Goal: Task Accomplishment & Management: Use online tool/utility

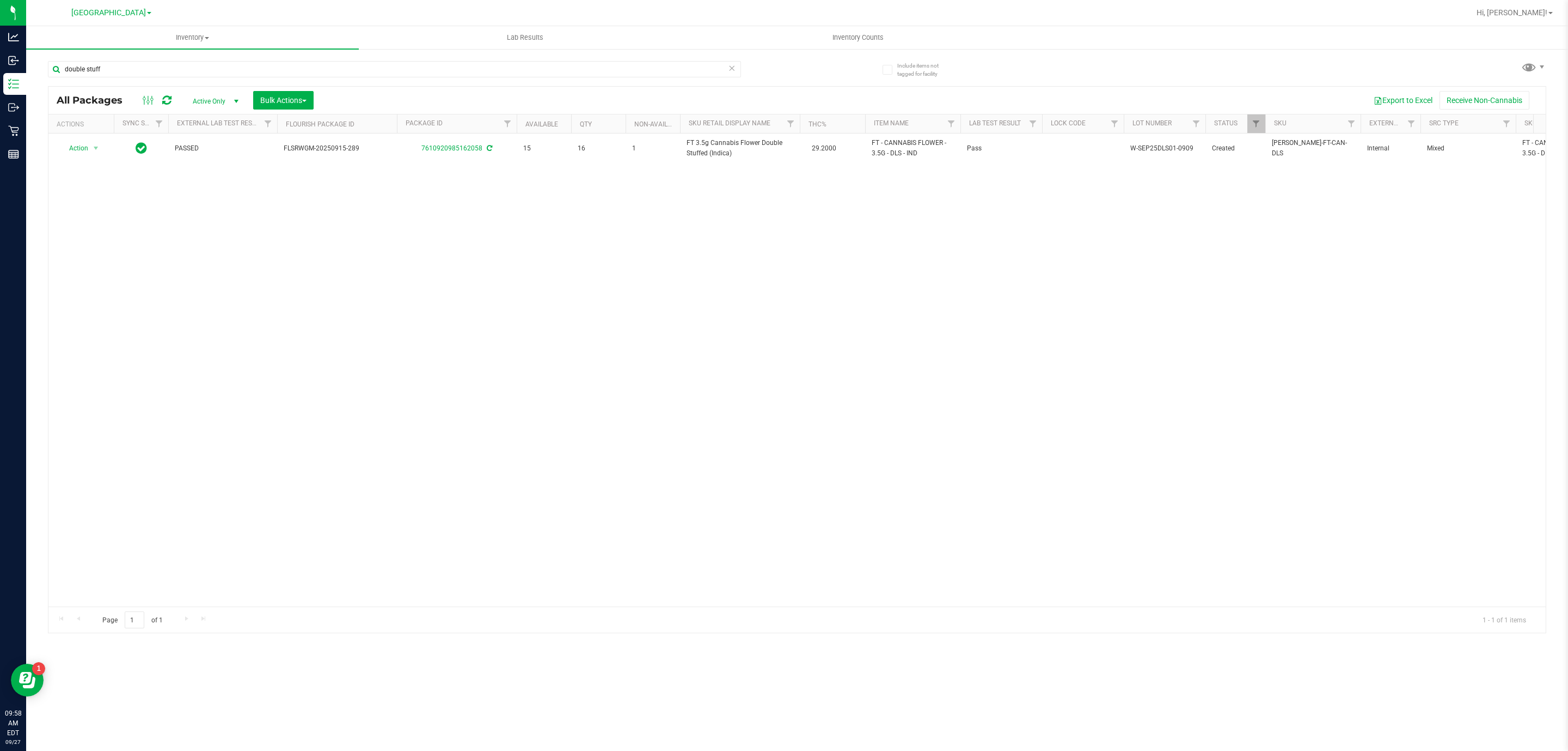
click at [523, 414] on div "Action Action Adjust qty Create package Edit attributes Global inventory Locate…" at bounding box center [797, 370] width 1497 height 473
click at [144, 69] on input "double stuff" at bounding box center [394, 69] width 693 height 16
type input "8169138685676898"
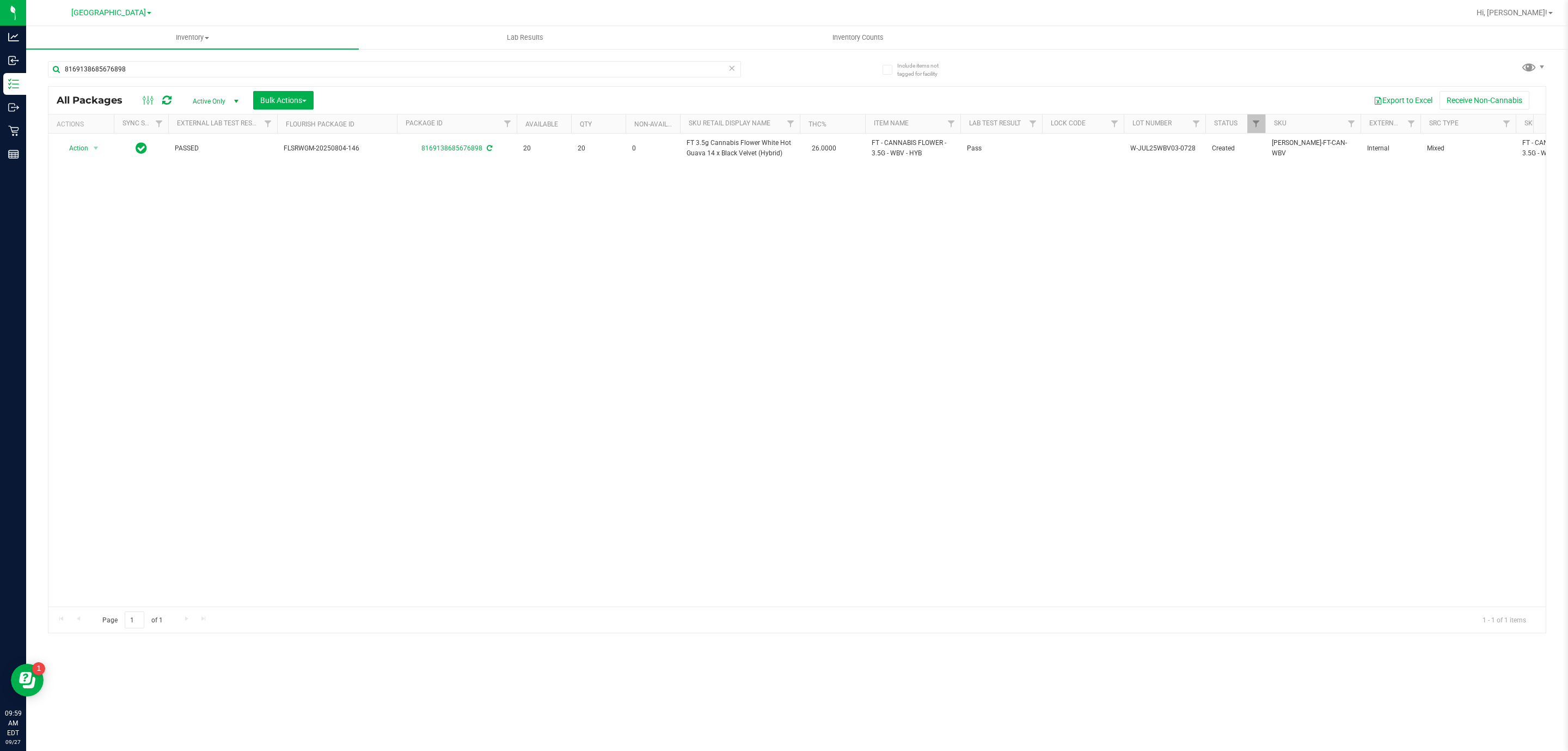
click at [684, 361] on div "Action Action Adjust qty Create package Edit attributes Global inventory Locate…" at bounding box center [797, 370] width 1497 height 473
click at [231, 74] on input "8169138685676898" at bounding box center [394, 69] width 693 height 16
type input "6819714829383480"
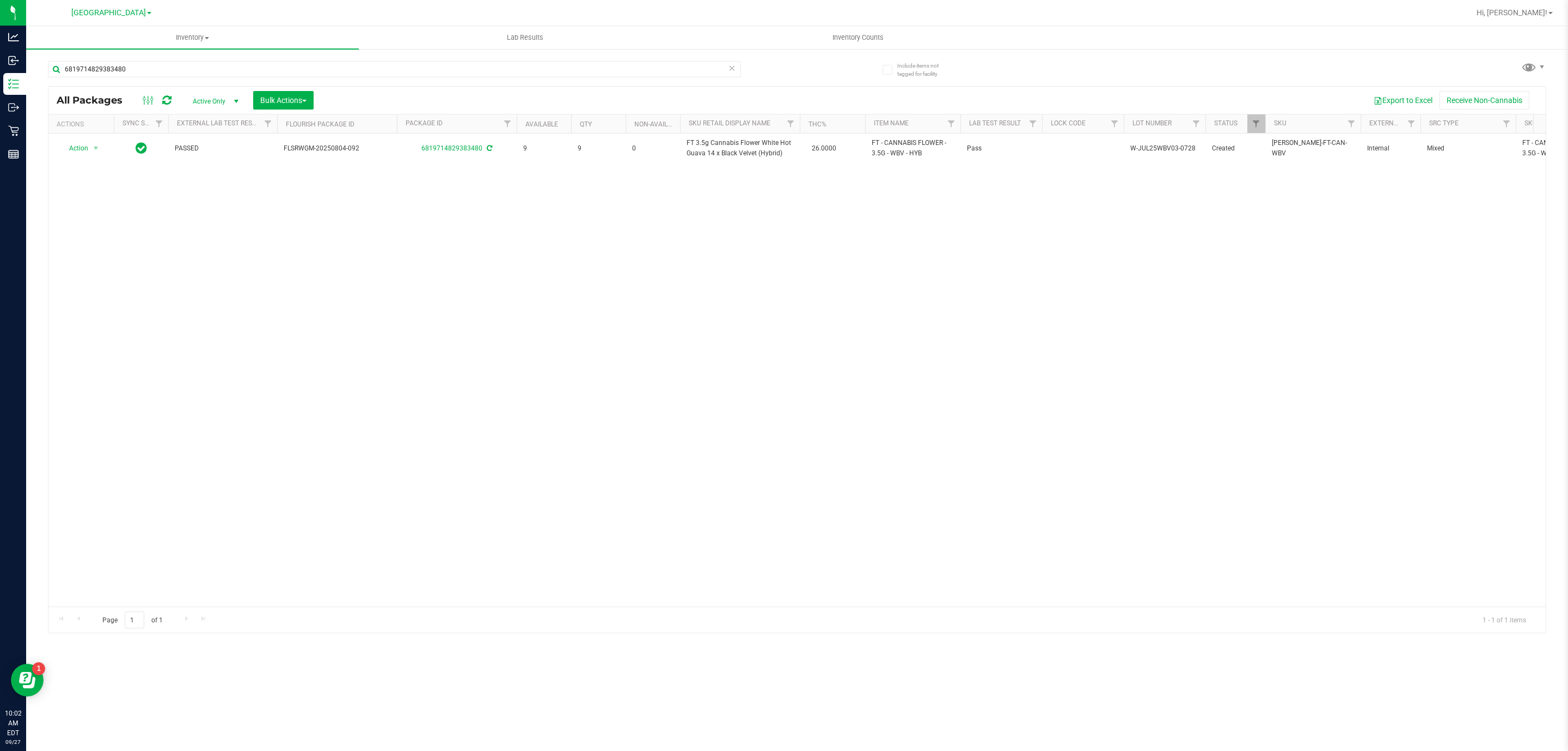
click at [733, 67] on icon at bounding box center [732, 67] width 8 height 13
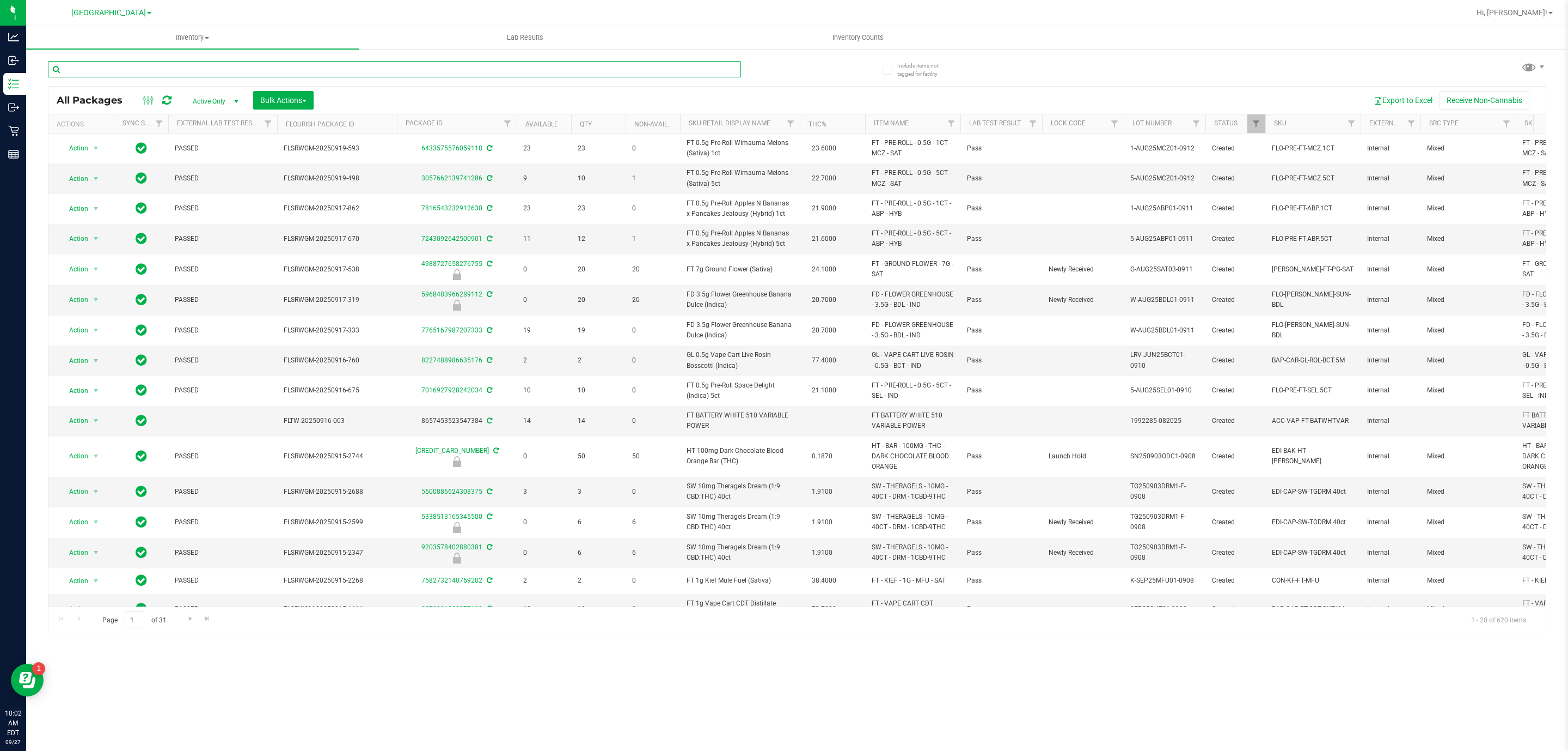
click at [733, 69] on input "text" at bounding box center [394, 69] width 693 height 16
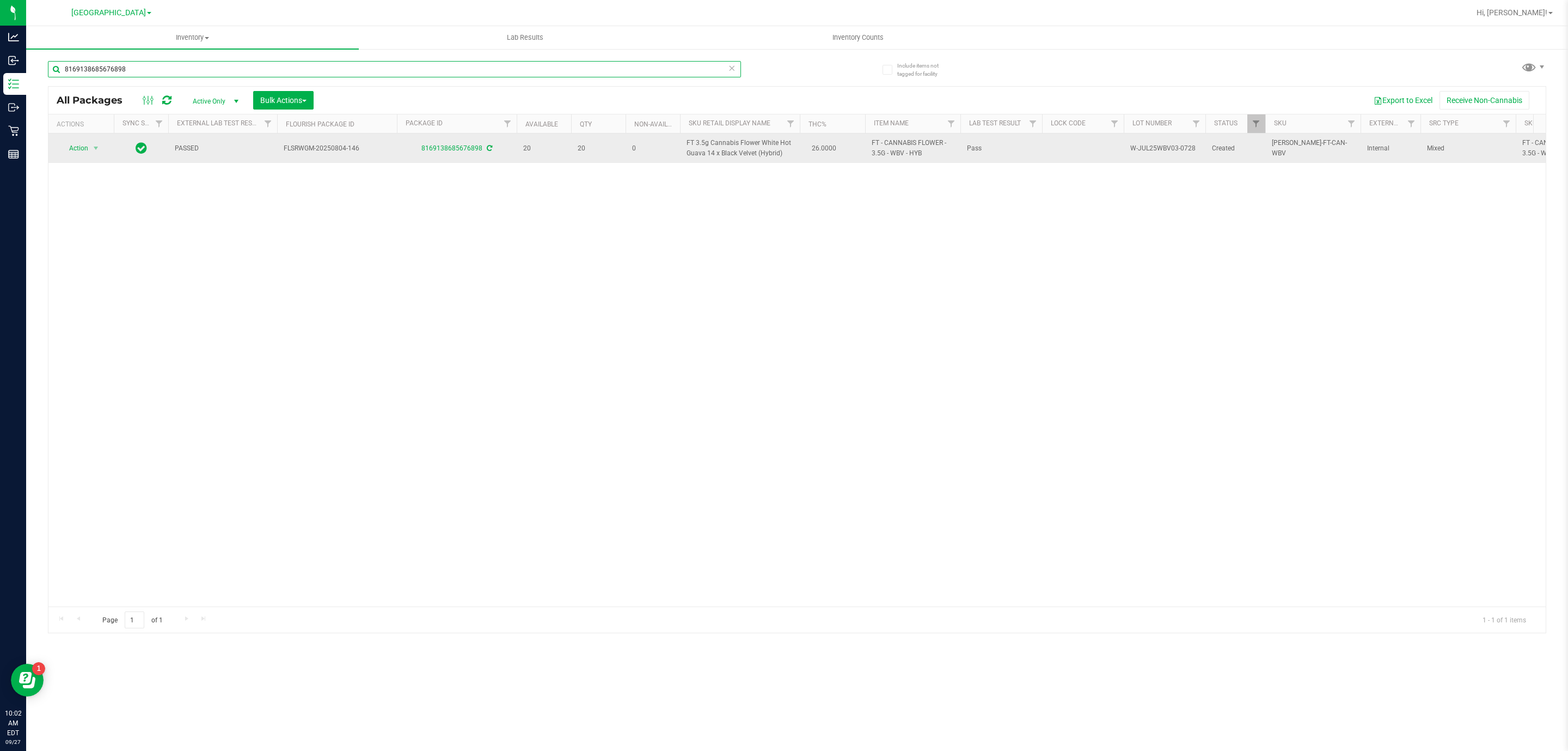
type input "8169138685676898"
click at [80, 147] on span "Action" at bounding box center [74, 148] width 29 height 15
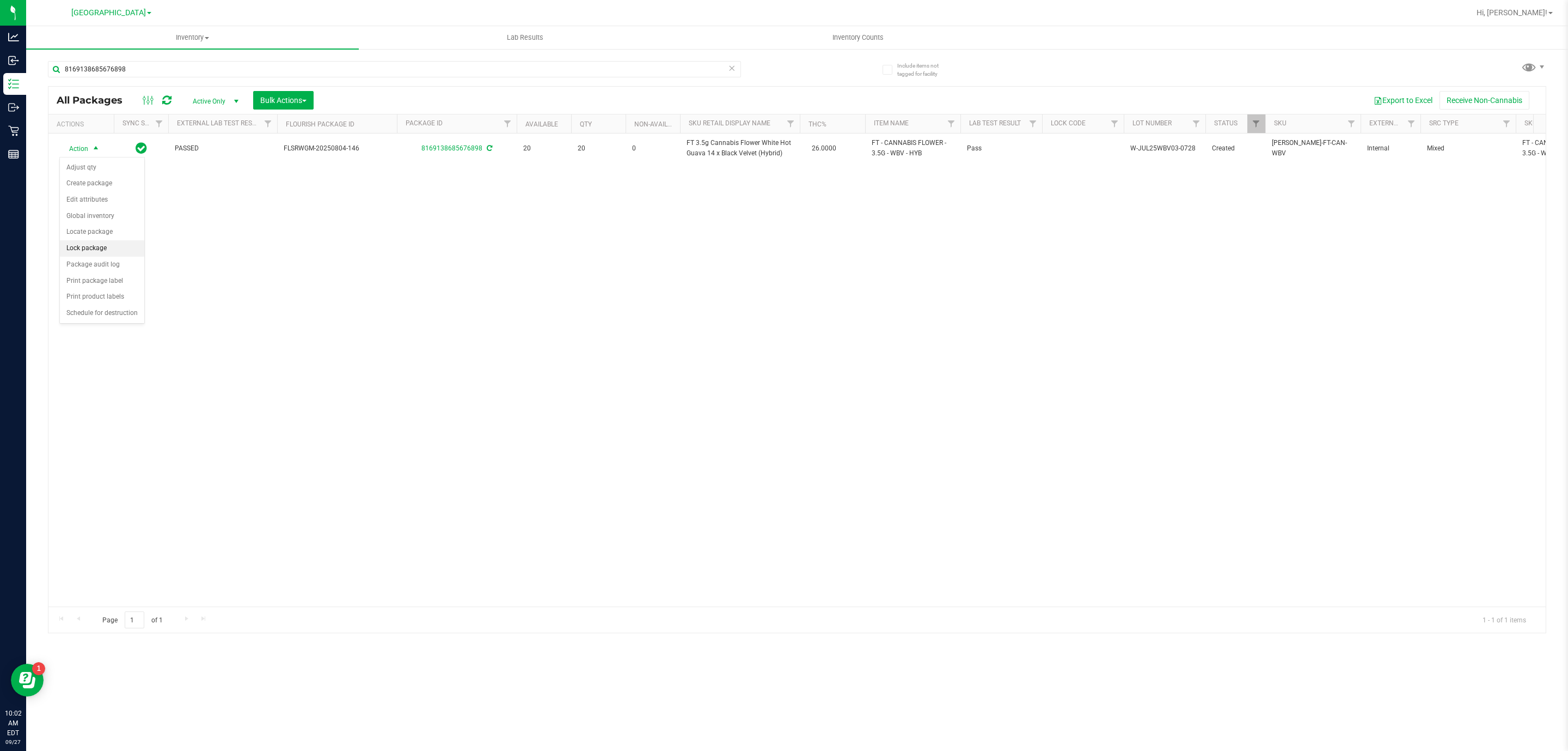
click at [113, 252] on li "Lock package" at bounding box center [102, 248] width 85 height 16
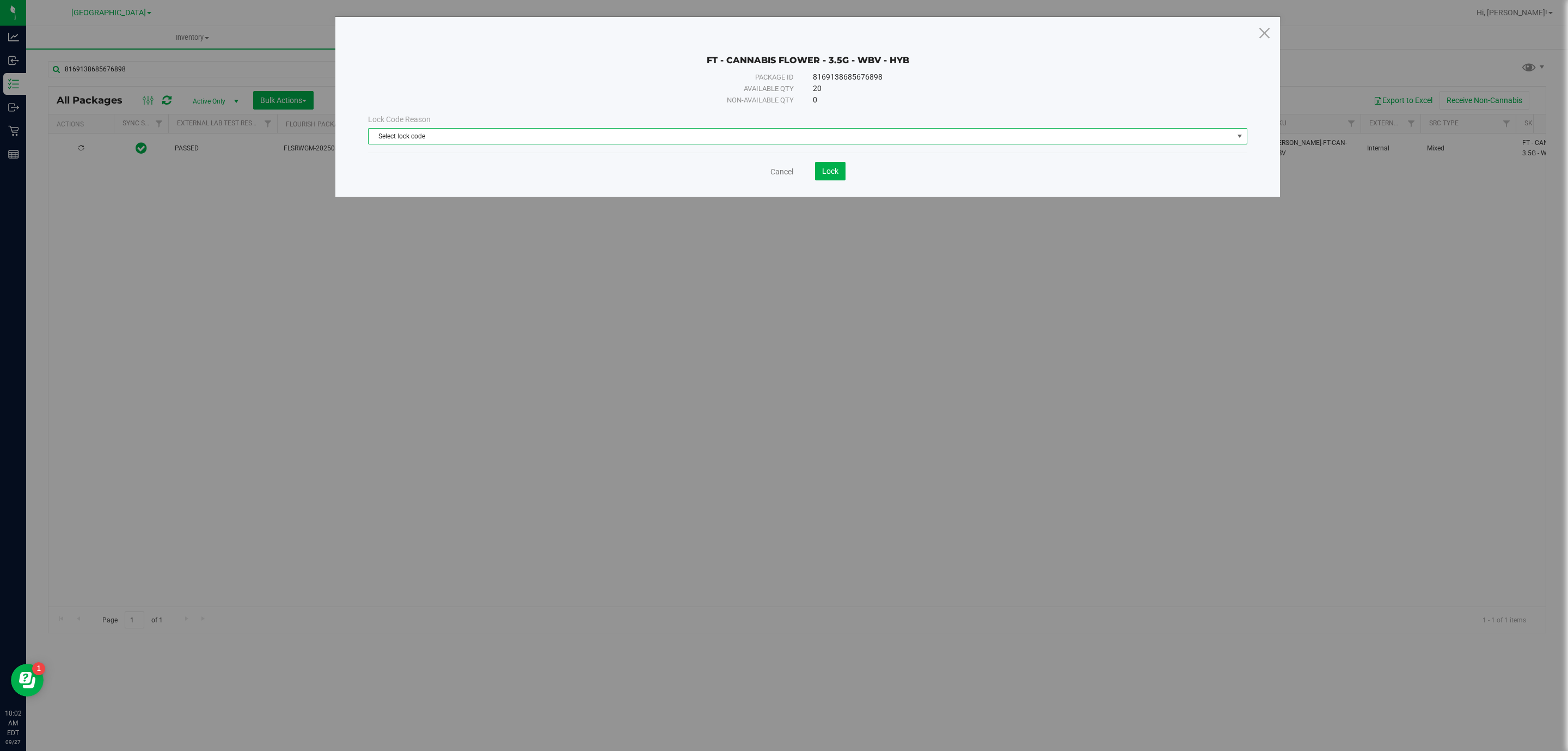
click at [926, 138] on span "Select lock code" at bounding box center [801, 136] width 864 height 15
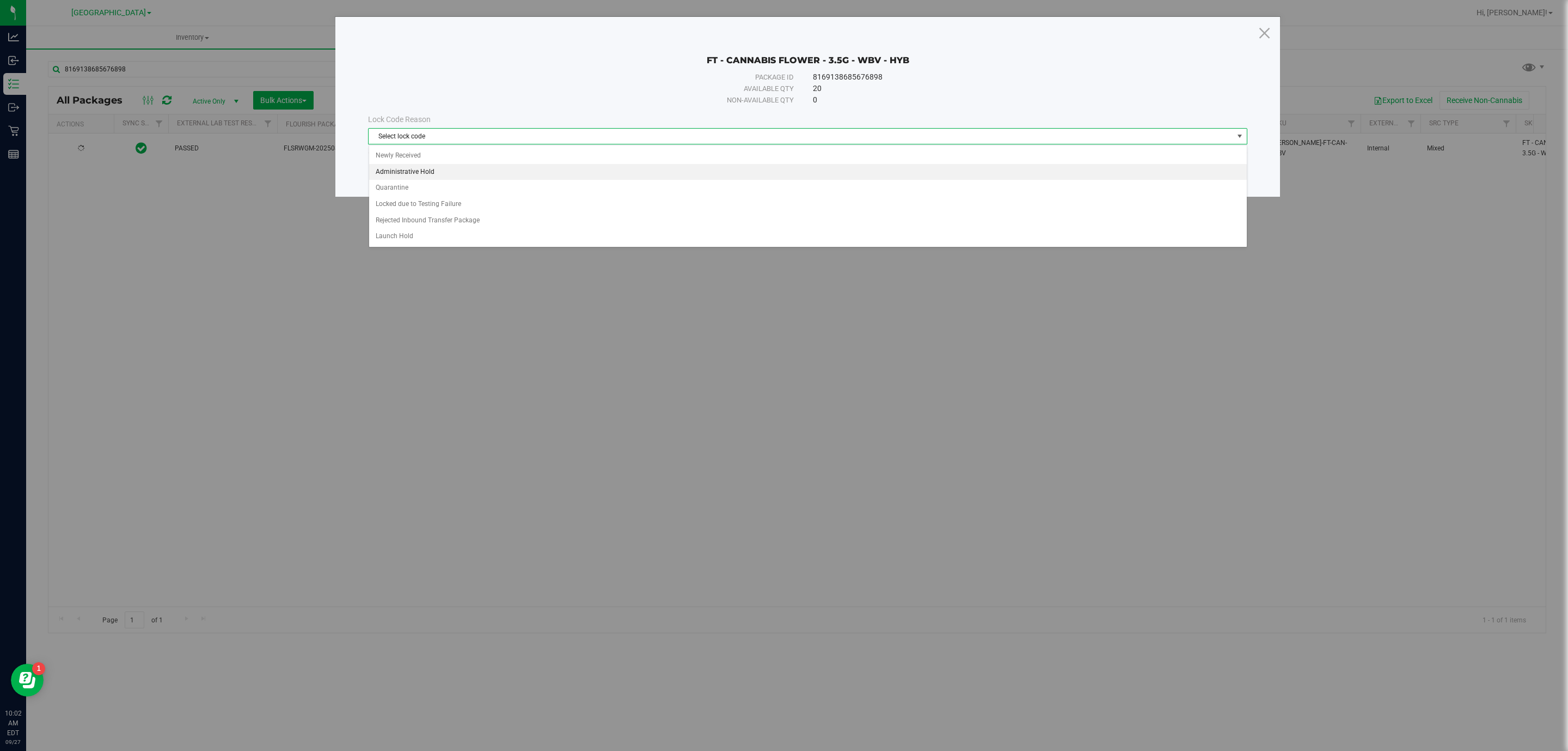
click at [915, 172] on li "Administrative Hold" at bounding box center [808, 172] width 878 height 16
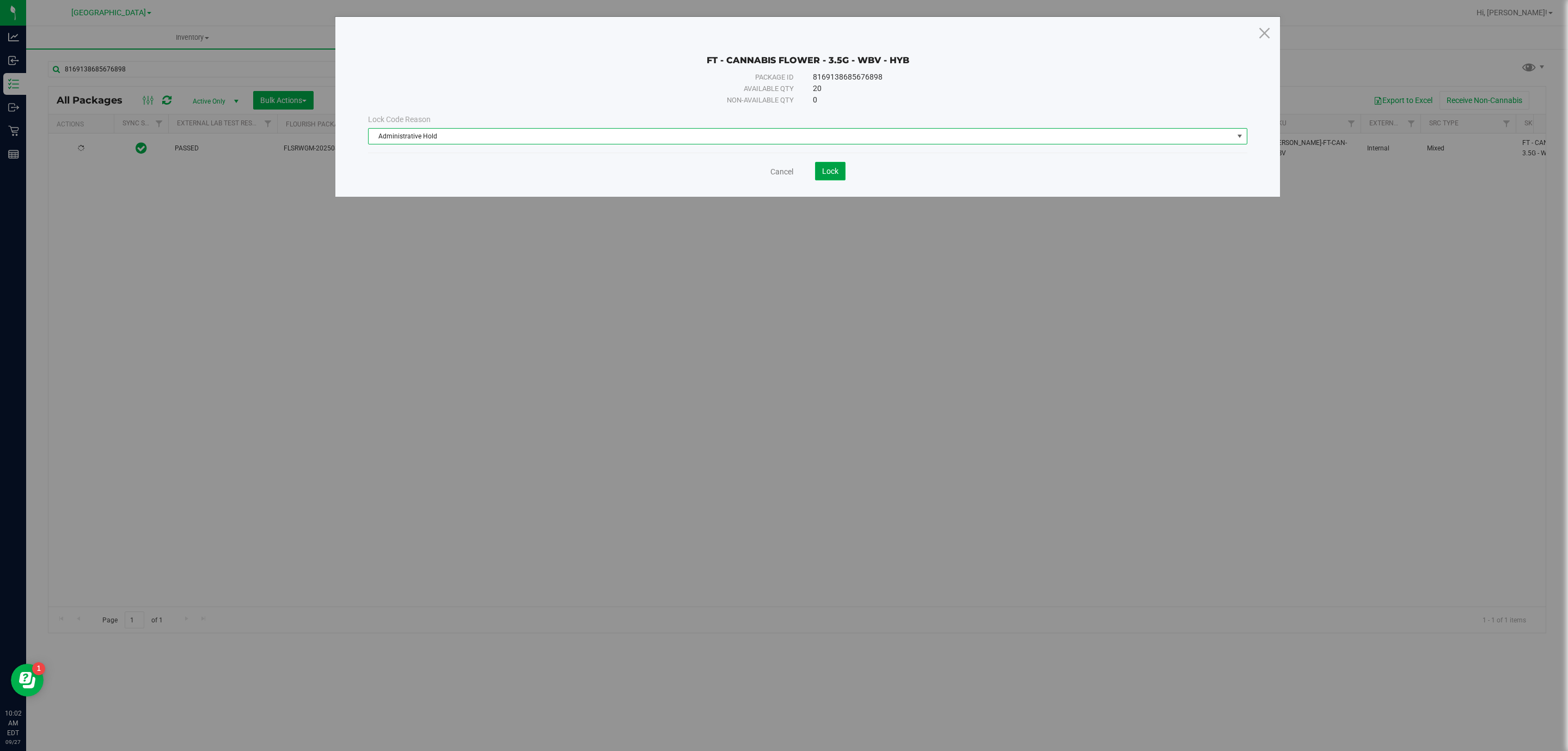
click at [839, 172] on button "Lock" at bounding box center [830, 171] width 30 height 18
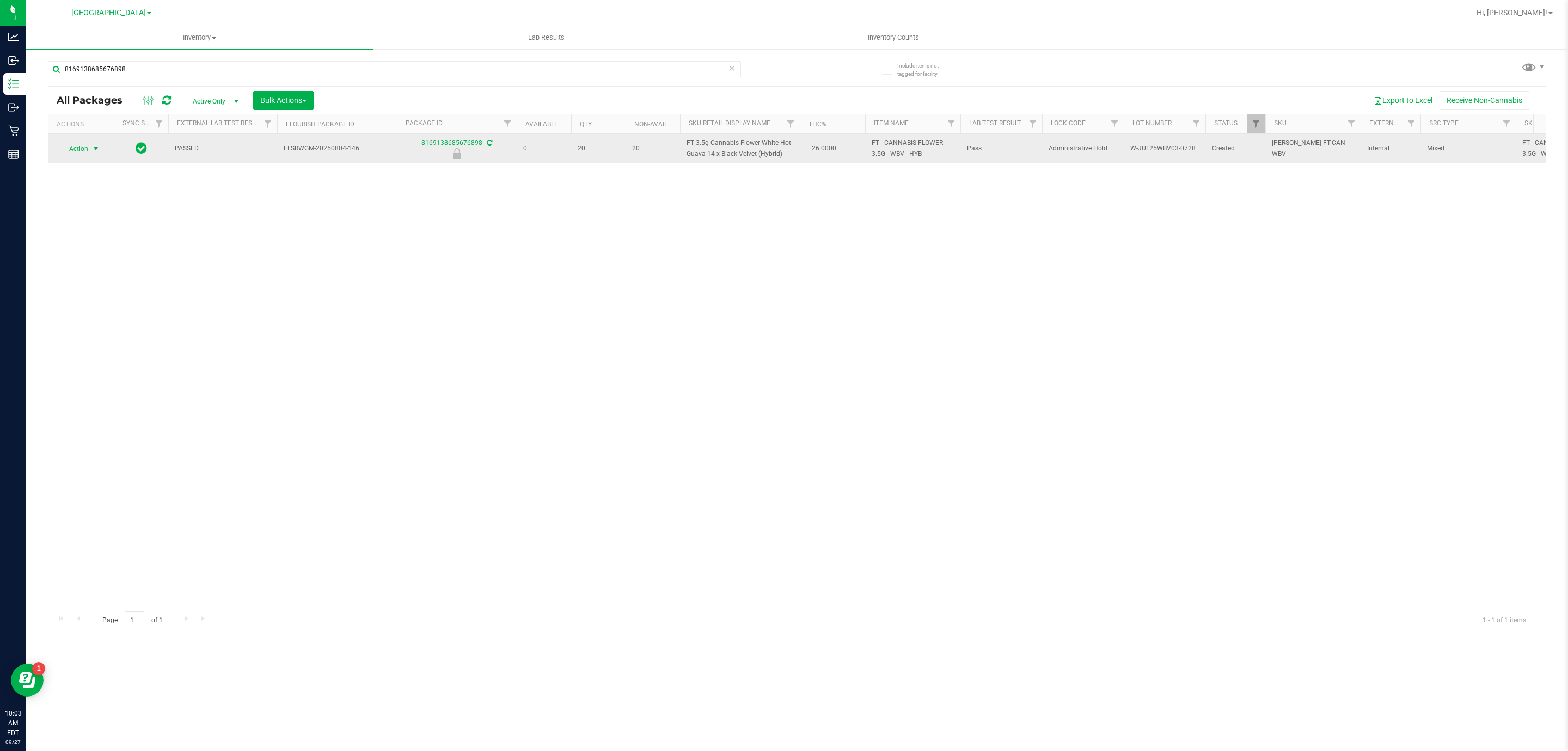
click at [70, 154] on span "Action" at bounding box center [74, 149] width 29 height 15
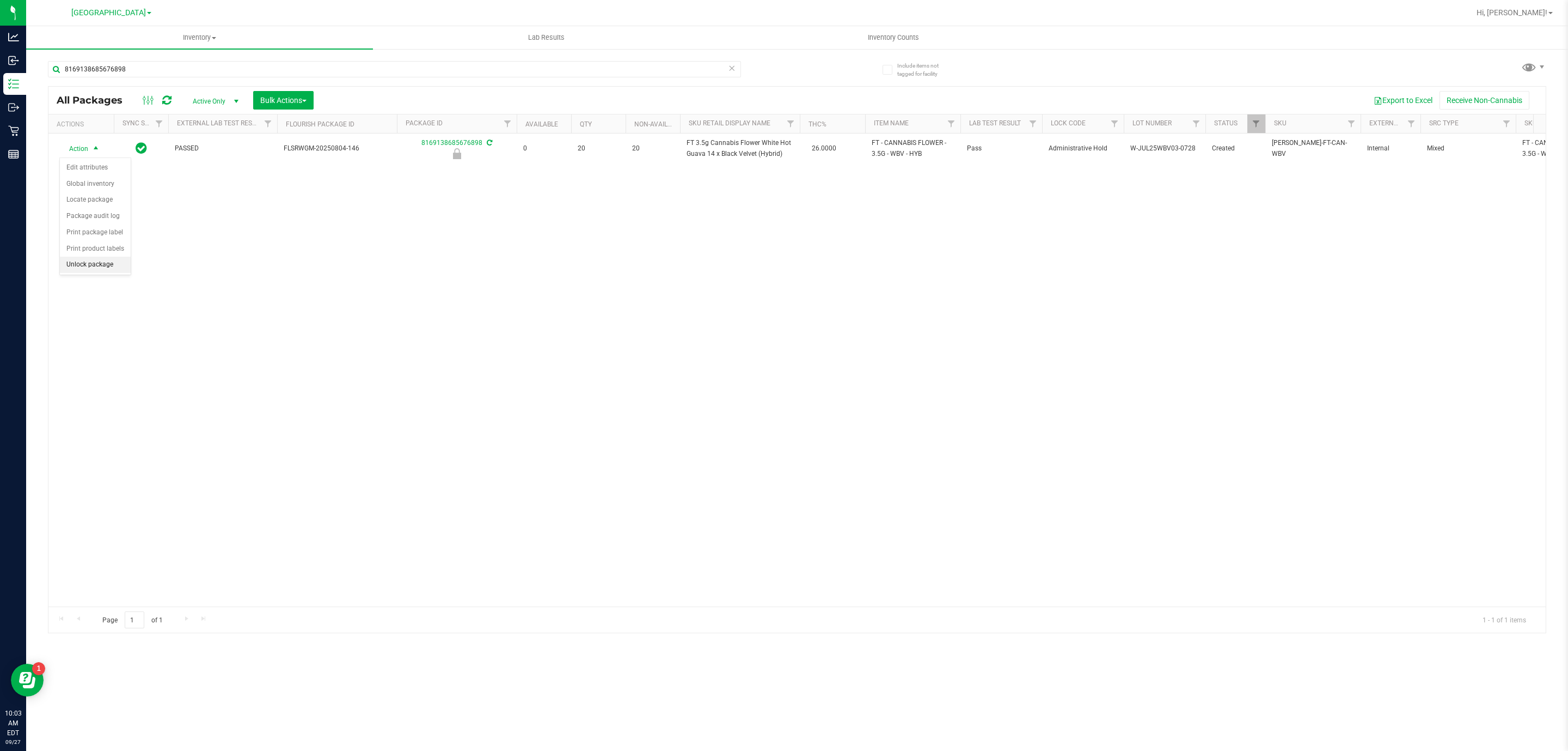
click at [108, 270] on li "Unlock package" at bounding box center [95, 264] width 71 height 16
click at [82, 149] on span "Action" at bounding box center [74, 148] width 29 height 15
click at [121, 253] on li "Lock package" at bounding box center [102, 248] width 85 height 16
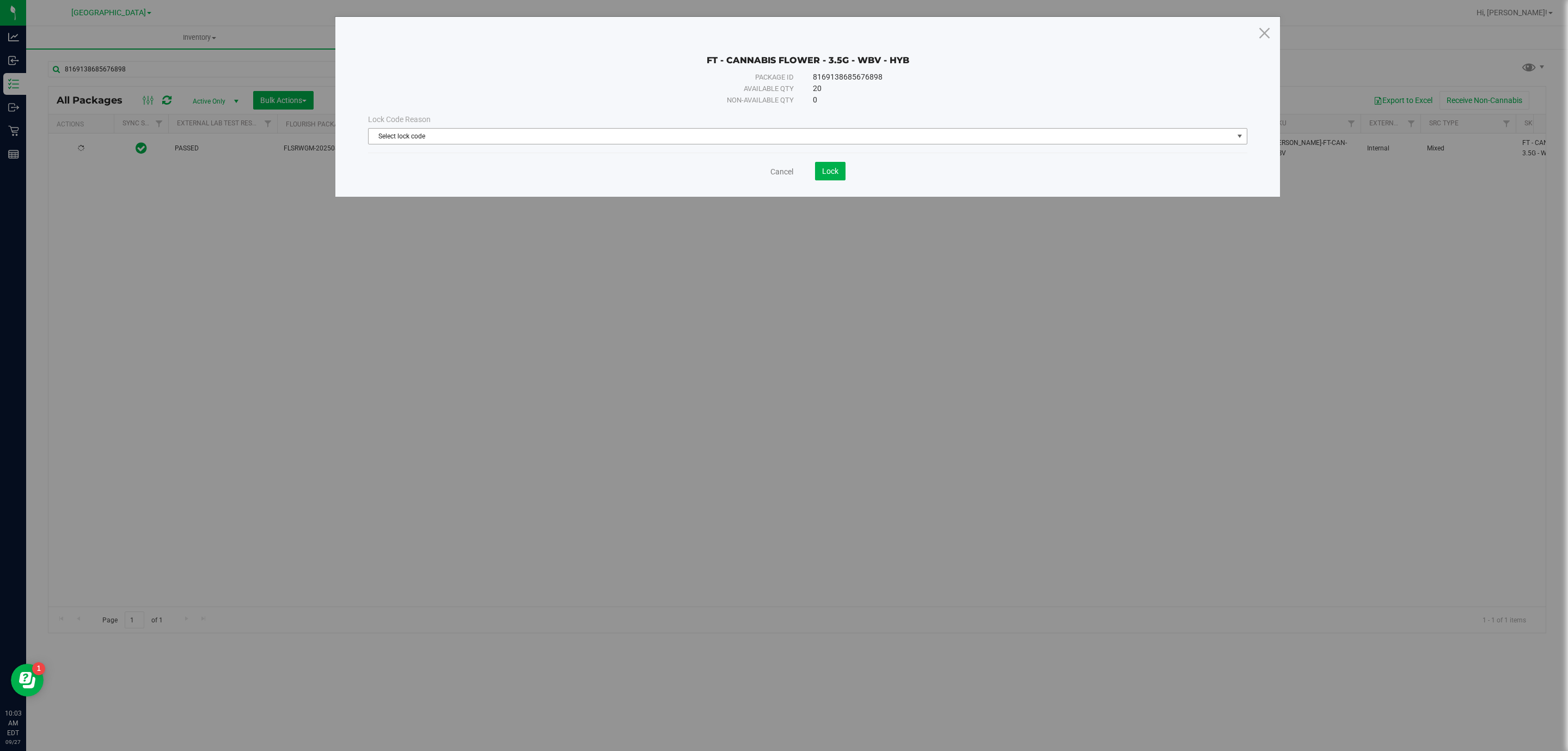
click at [679, 138] on span "Select lock code" at bounding box center [801, 136] width 864 height 15
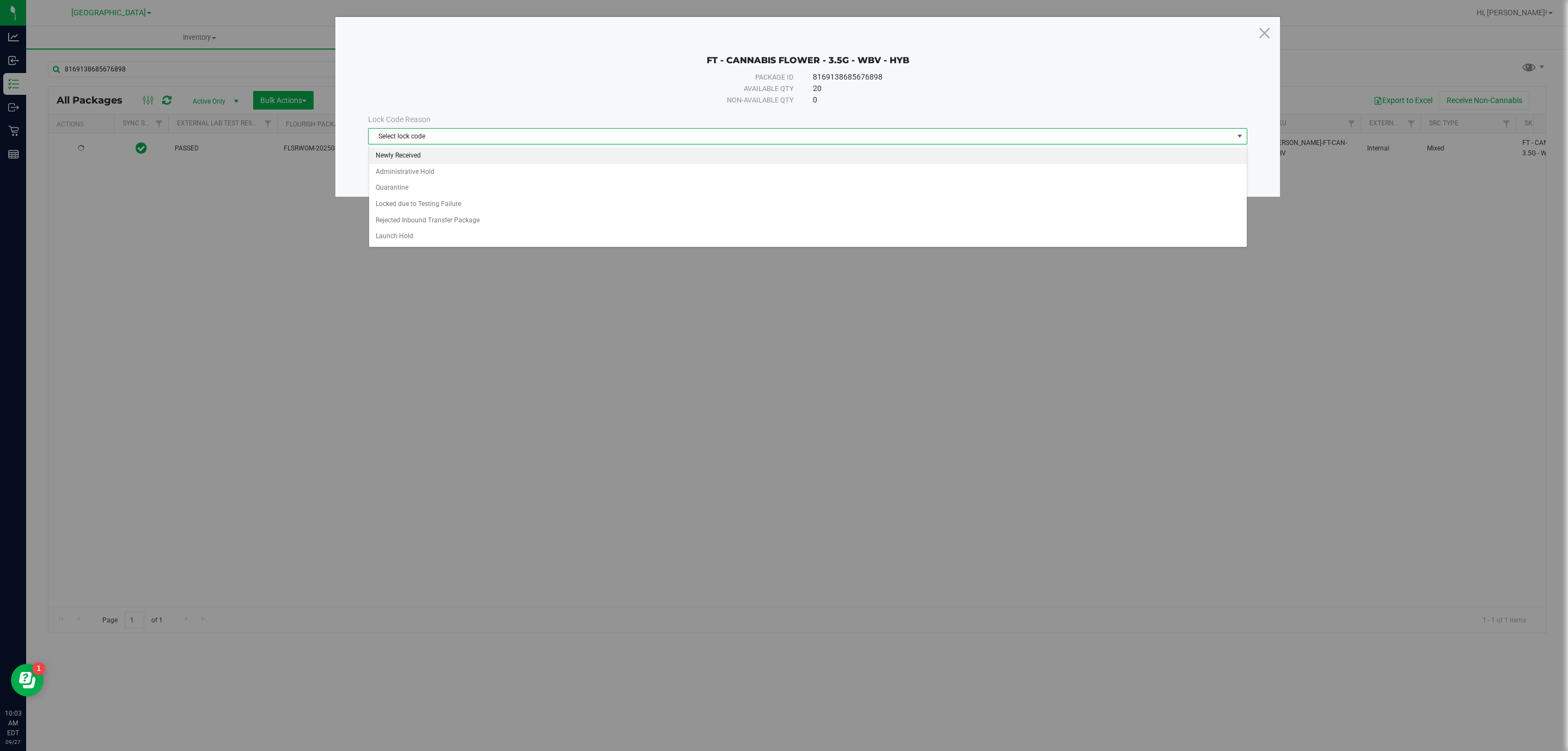
click at [598, 157] on li "Newly Received" at bounding box center [808, 155] width 878 height 16
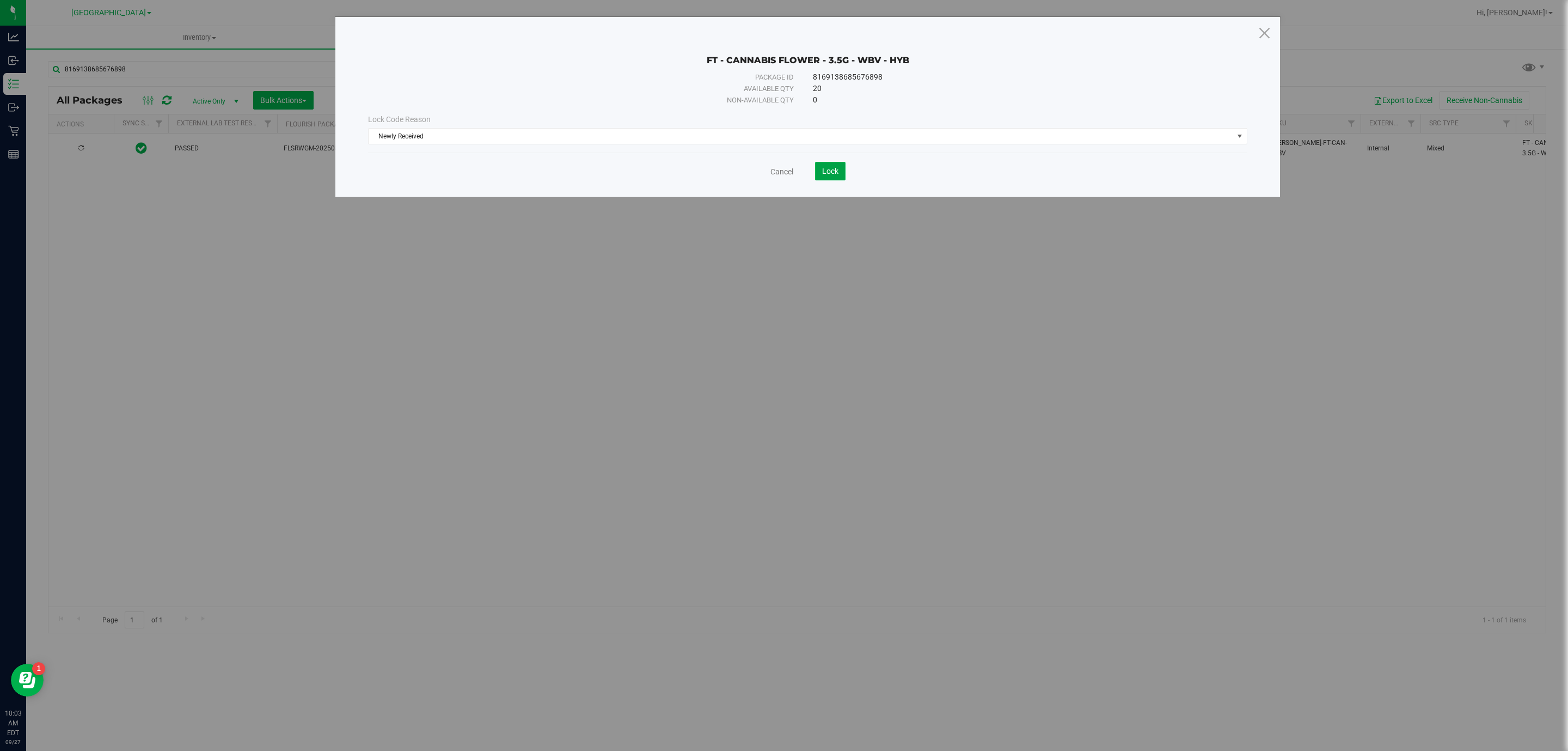
click at [817, 174] on button "Lock" at bounding box center [830, 171] width 30 height 18
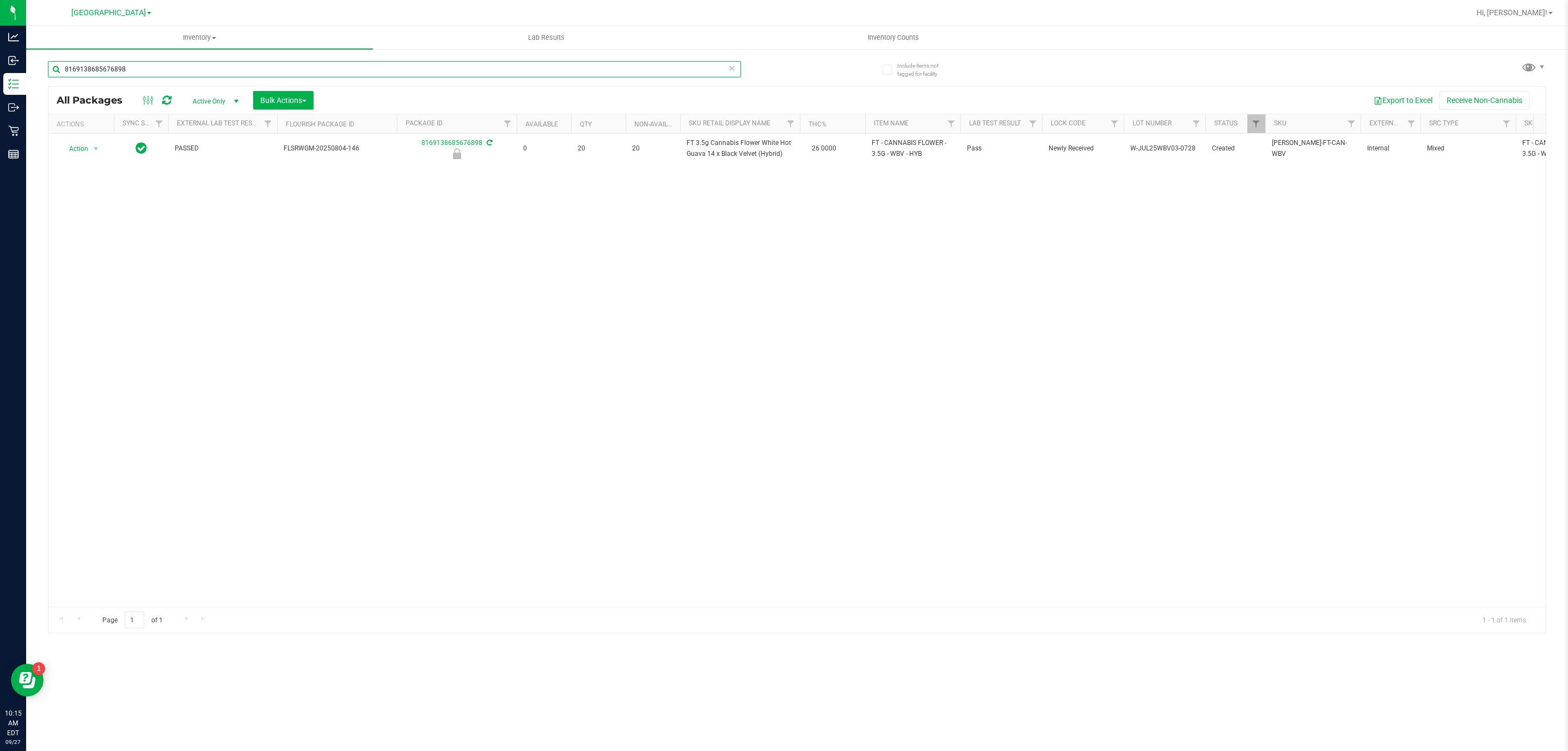
click at [379, 74] on input "8169138685676898" at bounding box center [394, 69] width 693 height 16
click at [380, 74] on input "8169138685676898" at bounding box center [394, 69] width 693 height 16
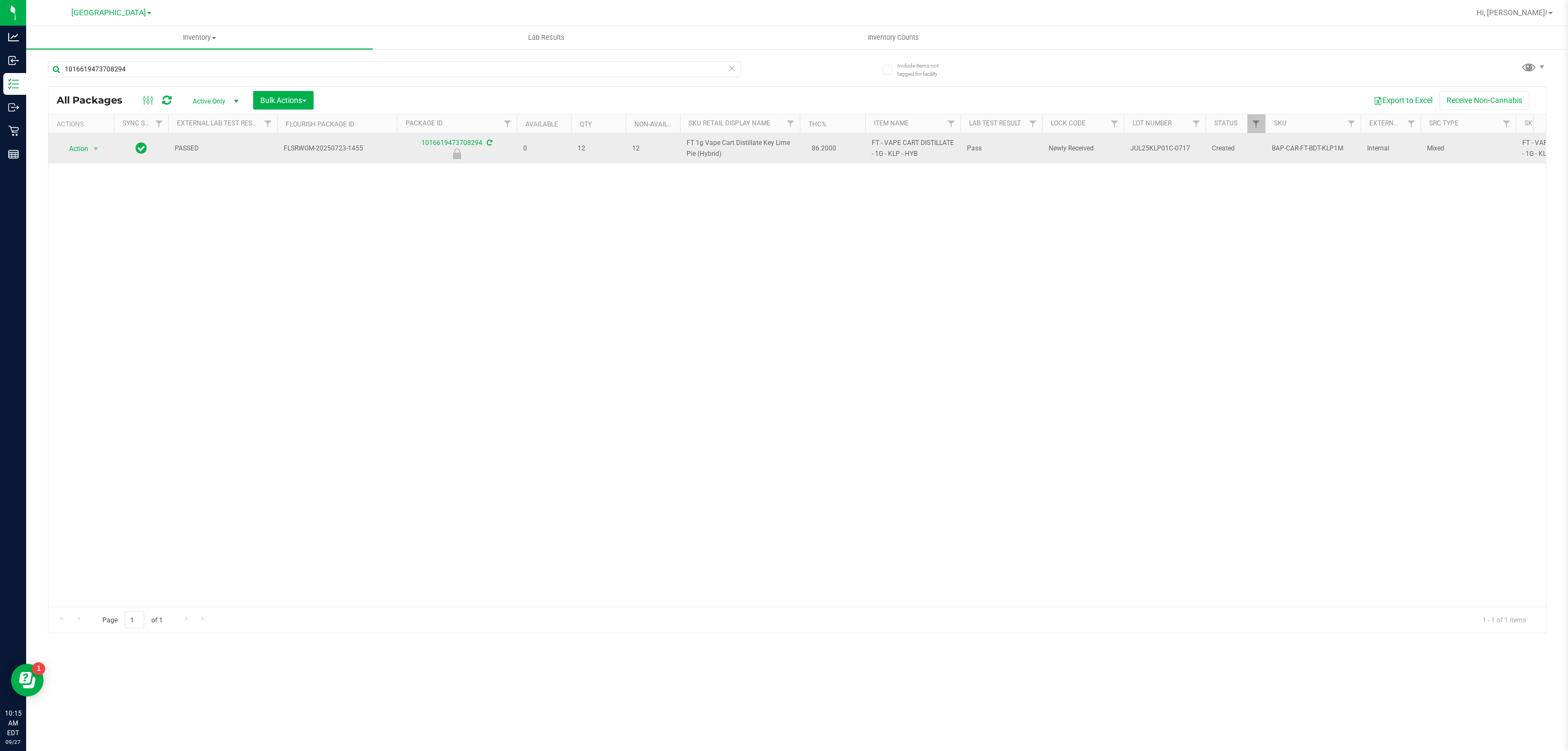
drag, startPoint x: 921, startPoint y: 152, endPoint x: 875, endPoint y: 144, distance: 46.7
click at [869, 144] on td "FT - VAPE CART DISTILLATE - 1G - KLP - HYB" at bounding box center [912, 148] width 96 height 30
copy span "FT - VAPE CART DISTILLATE - 1G - KLP - HYB"
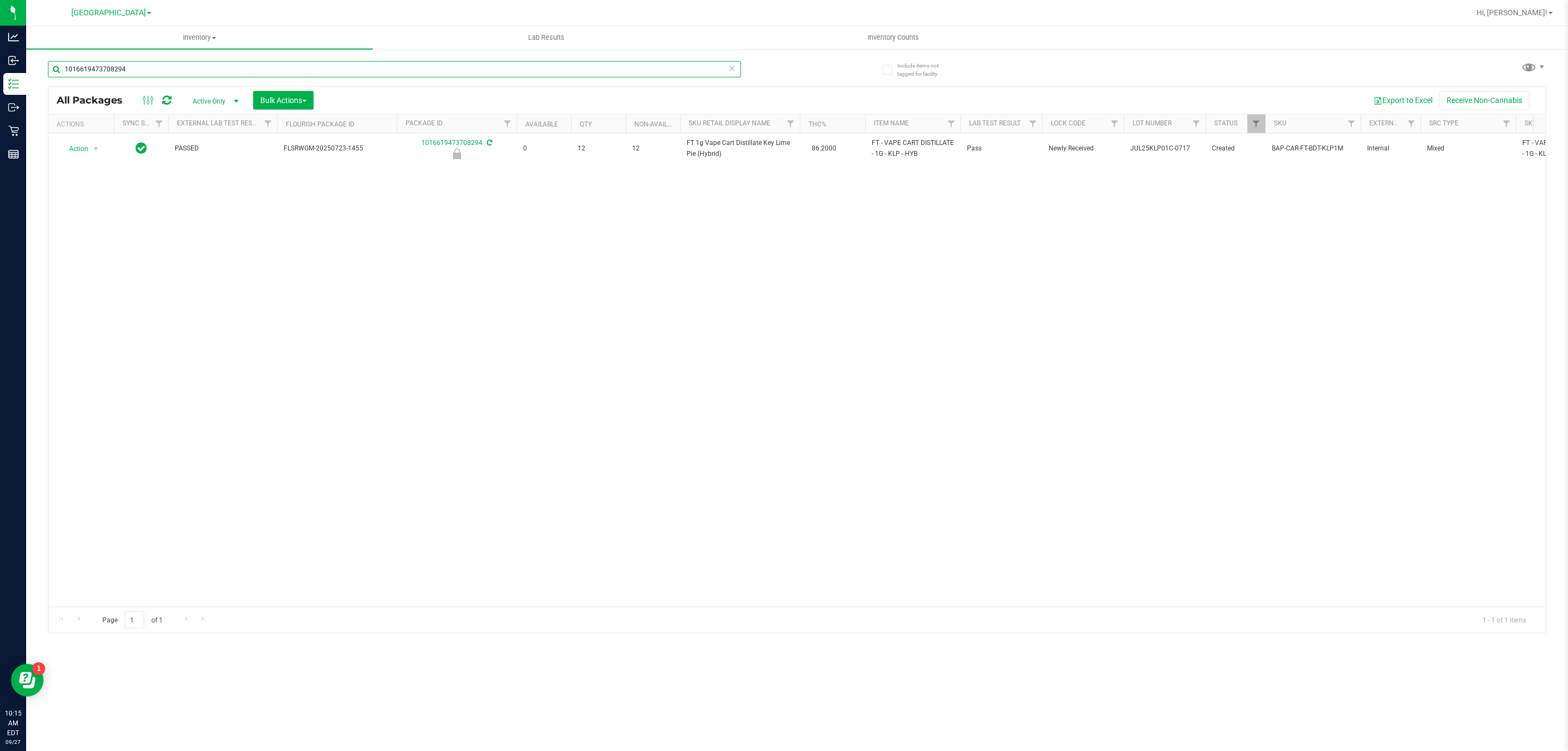
click at [435, 71] on input "1016619473708294" at bounding box center [394, 69] width 693 height 16
paste input "FT - VAPE CART DISTILLATE - 1G - KLP - HYB"
type input "FT - VAPE CART DISTILLATE - 1G - KLP - HYB"
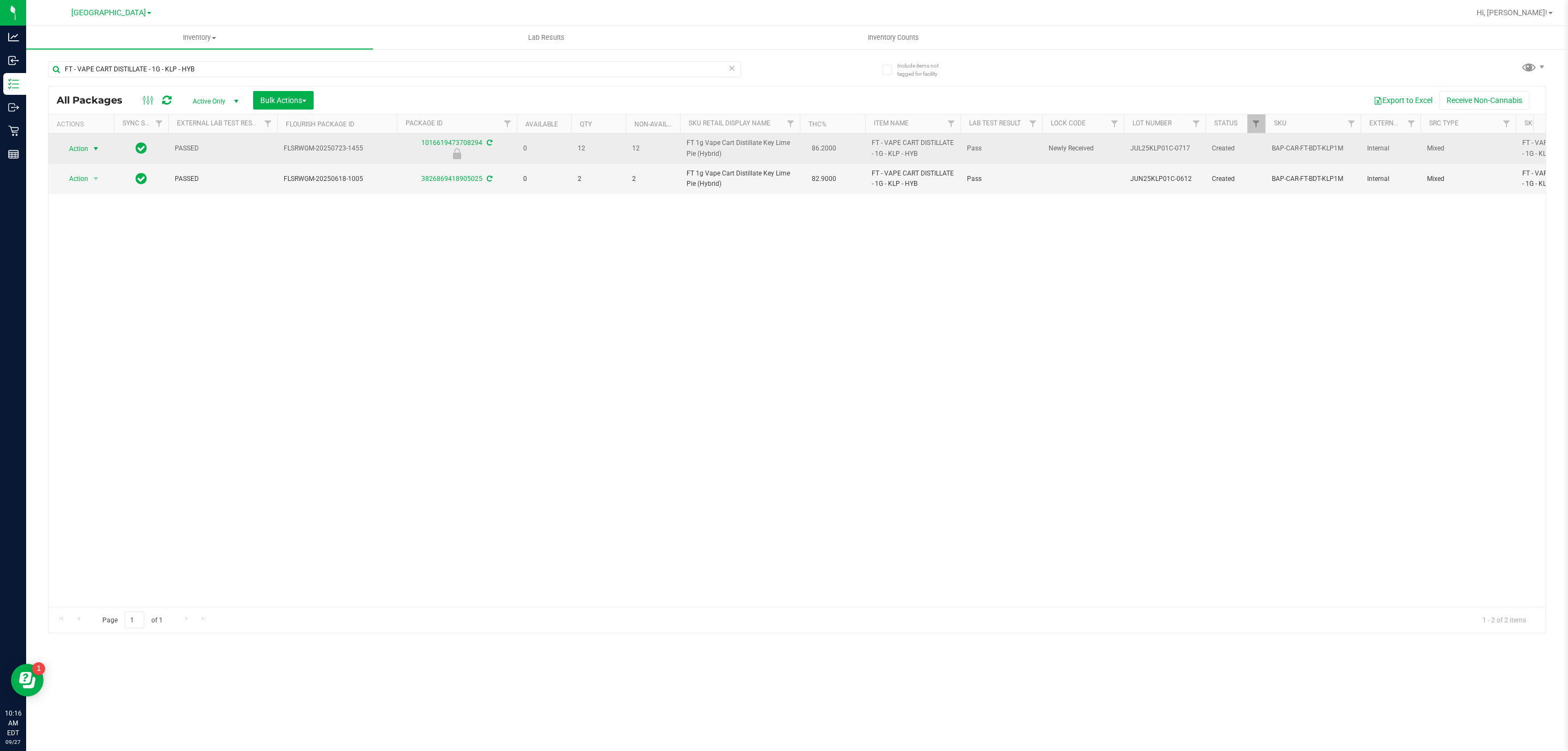
click at [87, 146] on span "Action" at bounding box center [74, 149] width 29 height 15
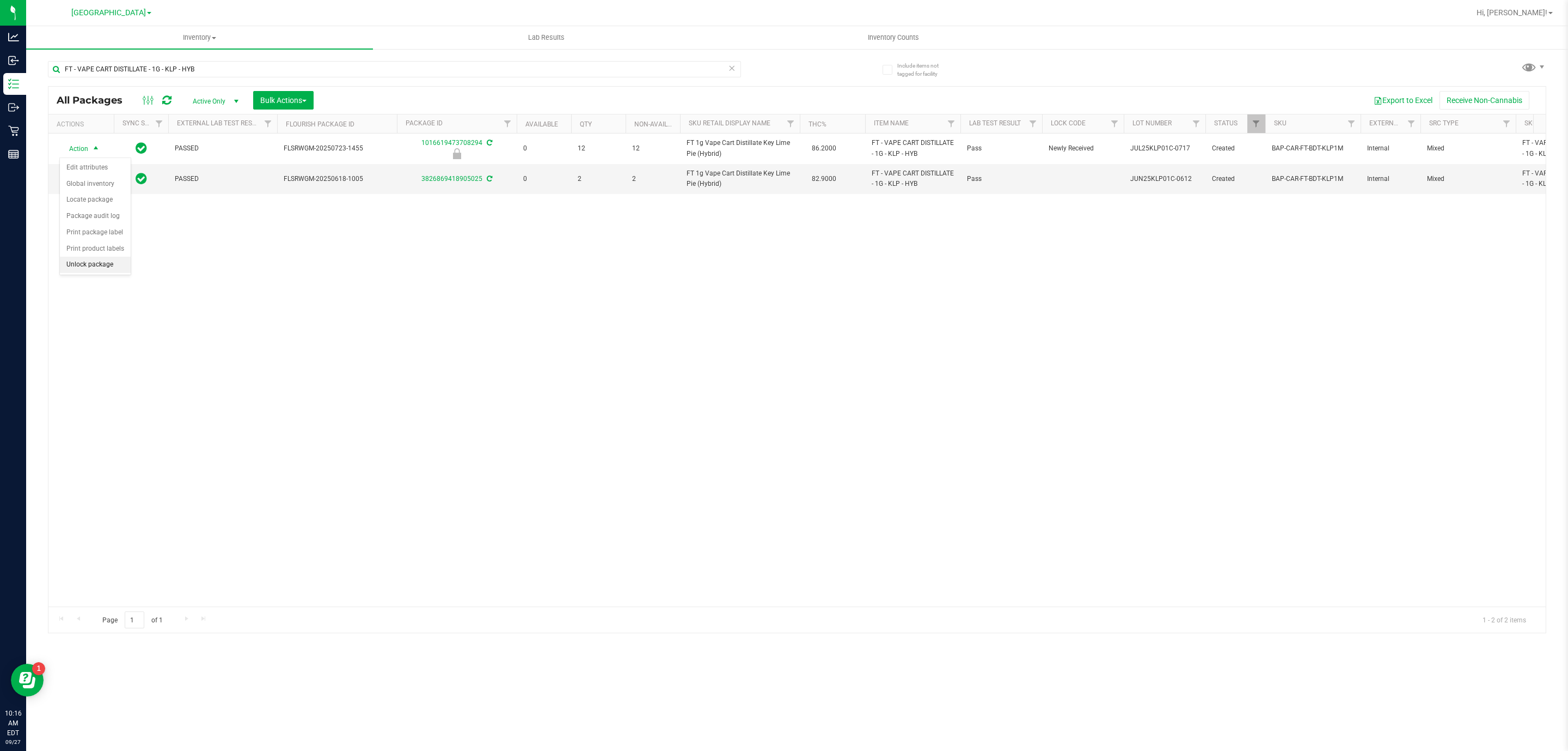
click at [103, 268] on li "Unlock package" at bounding box center [95, 264] width 71 height 16
click at [733, 72] on icon at bounding box center [732, 67] width 8 height 13
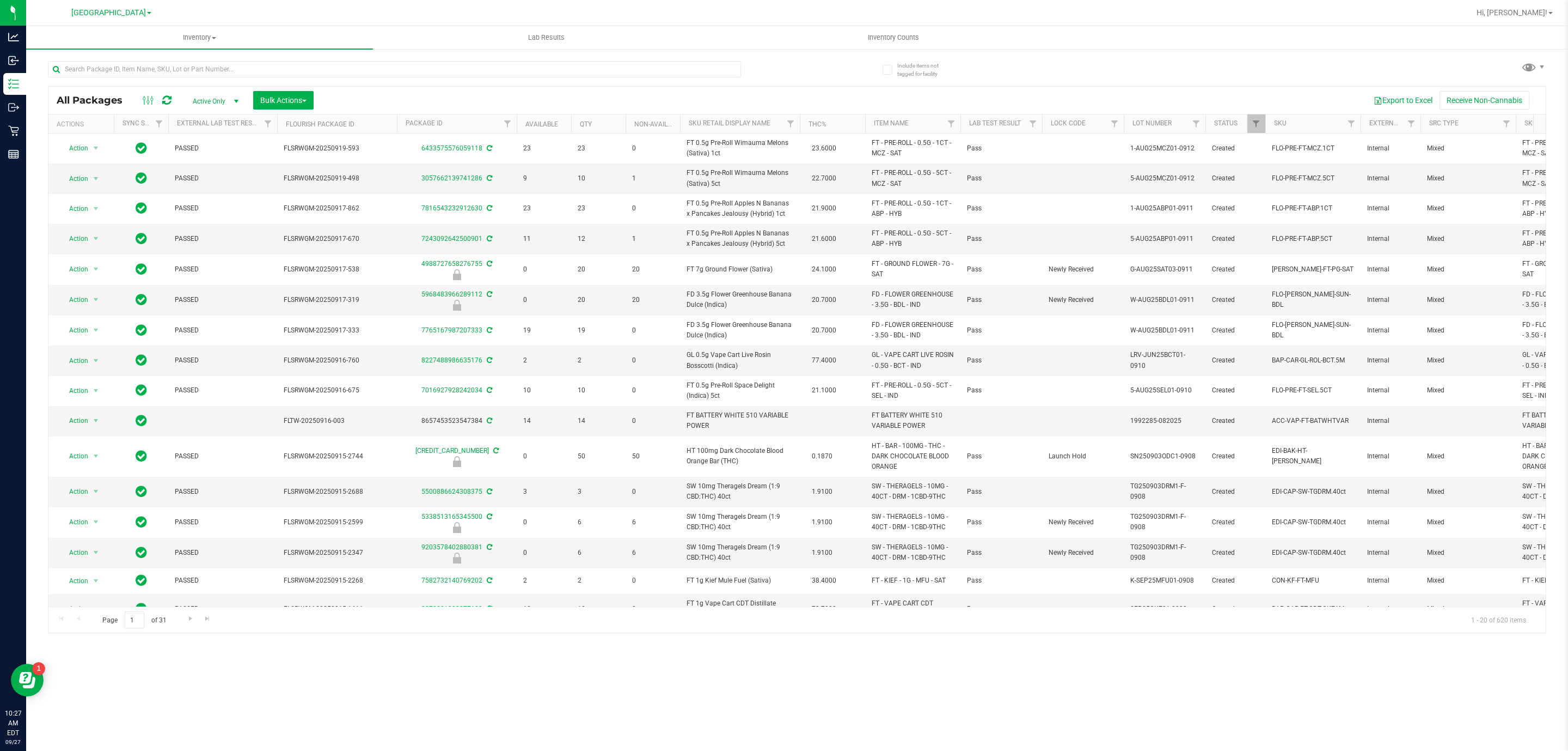
click at [163, 86] on div "All Packages Active Only Active Only Lab Samples Locked All External Internal B…" at bounding box center [797, 359] width 1499 height 547
click at [162, 79] on div at bounding box center [394, 73] width 693 height 25
click at [162, 77] on div at bounding box center [394, 73] width 693 height 25
click at [161, 70] on input "text" at bounding box center [394, 69] width 693 height 16
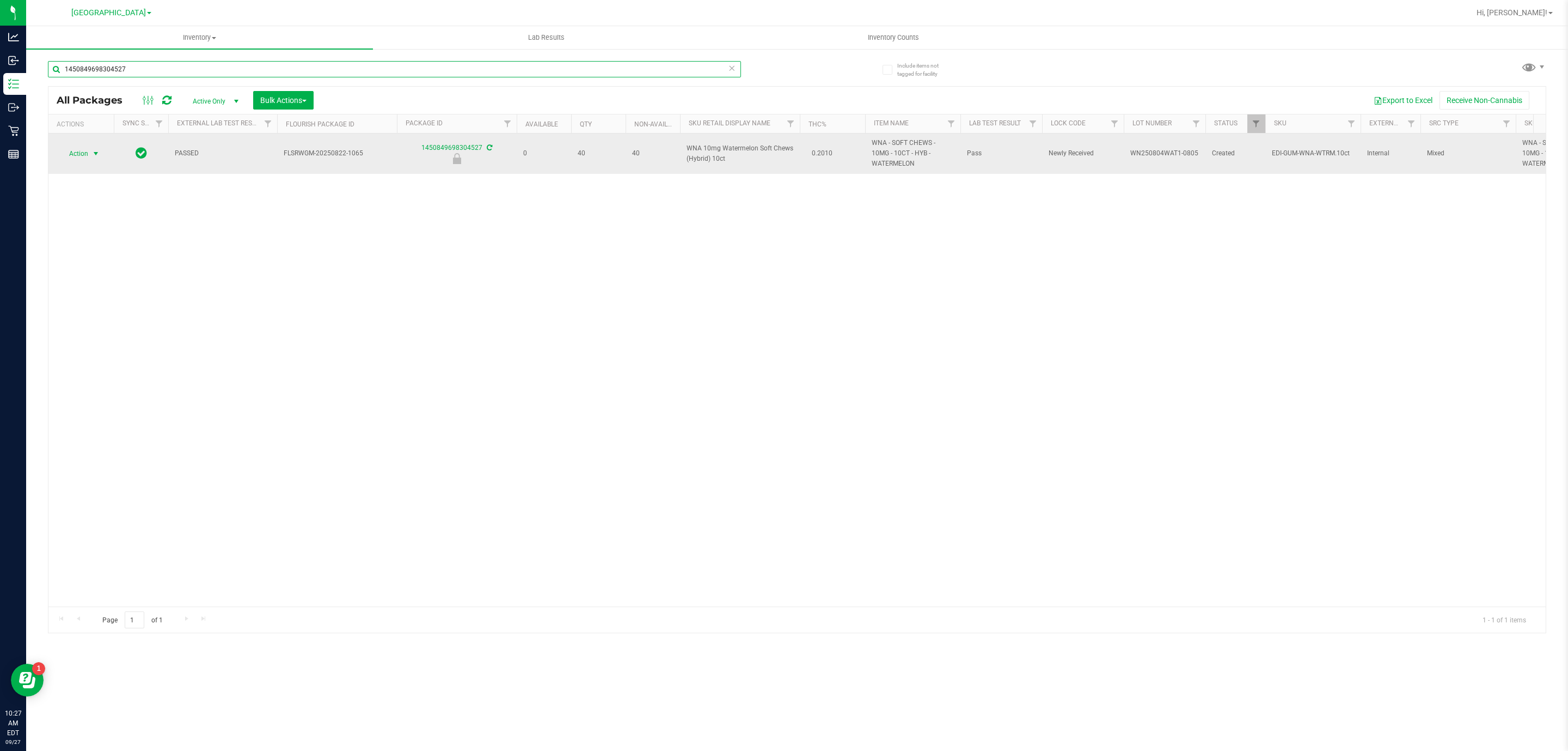
type input "1450849698304527"
click at [92, 151] on span "select" at bounding box center [96, 153] width 9 height 9
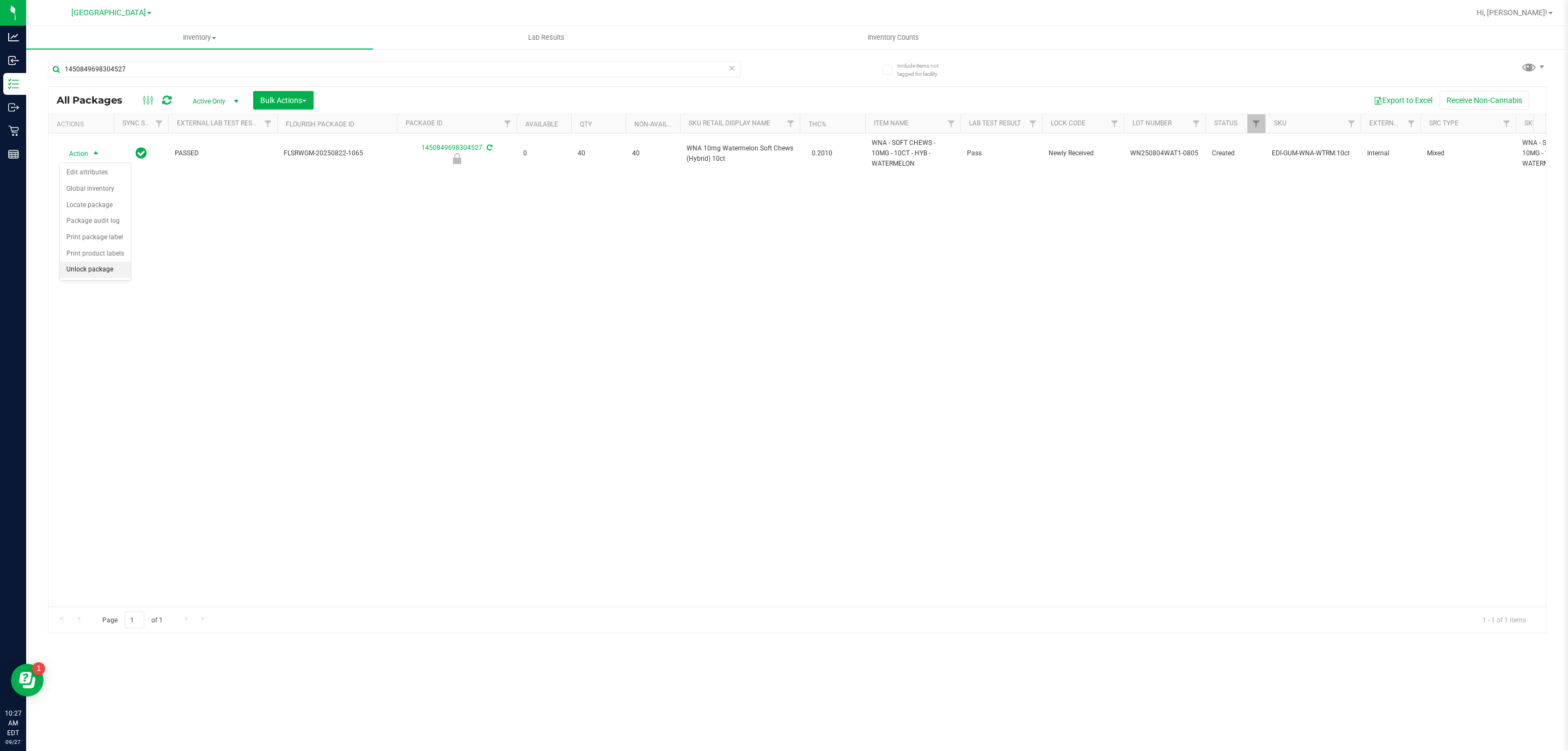
click at [101, 277] on li "Unlock package" at bounding box center [95, 269] width 71 height 16
